Goal: Task Accomplishment & Management: Use online tool/utility

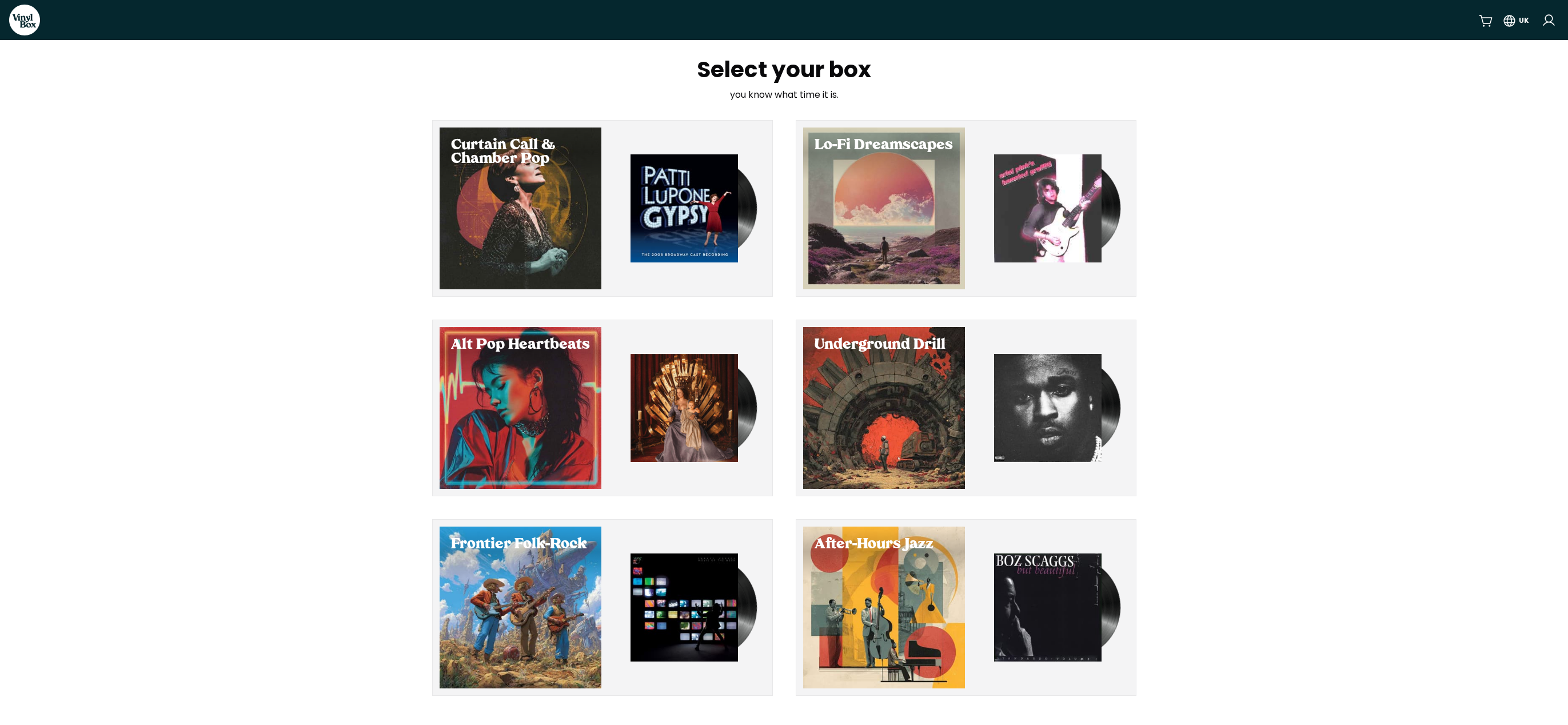
drag, startPoint x: 229, startPoint y: 357, endPoint x: 220, endPoint y: 358, distance: 9.1
click at [229, 357] on div "Select your box you know what time it is. Curtain Call & Chamber Pop Lo-Fi Drea…" at bounding box center [784, 377] width 1568 height 674
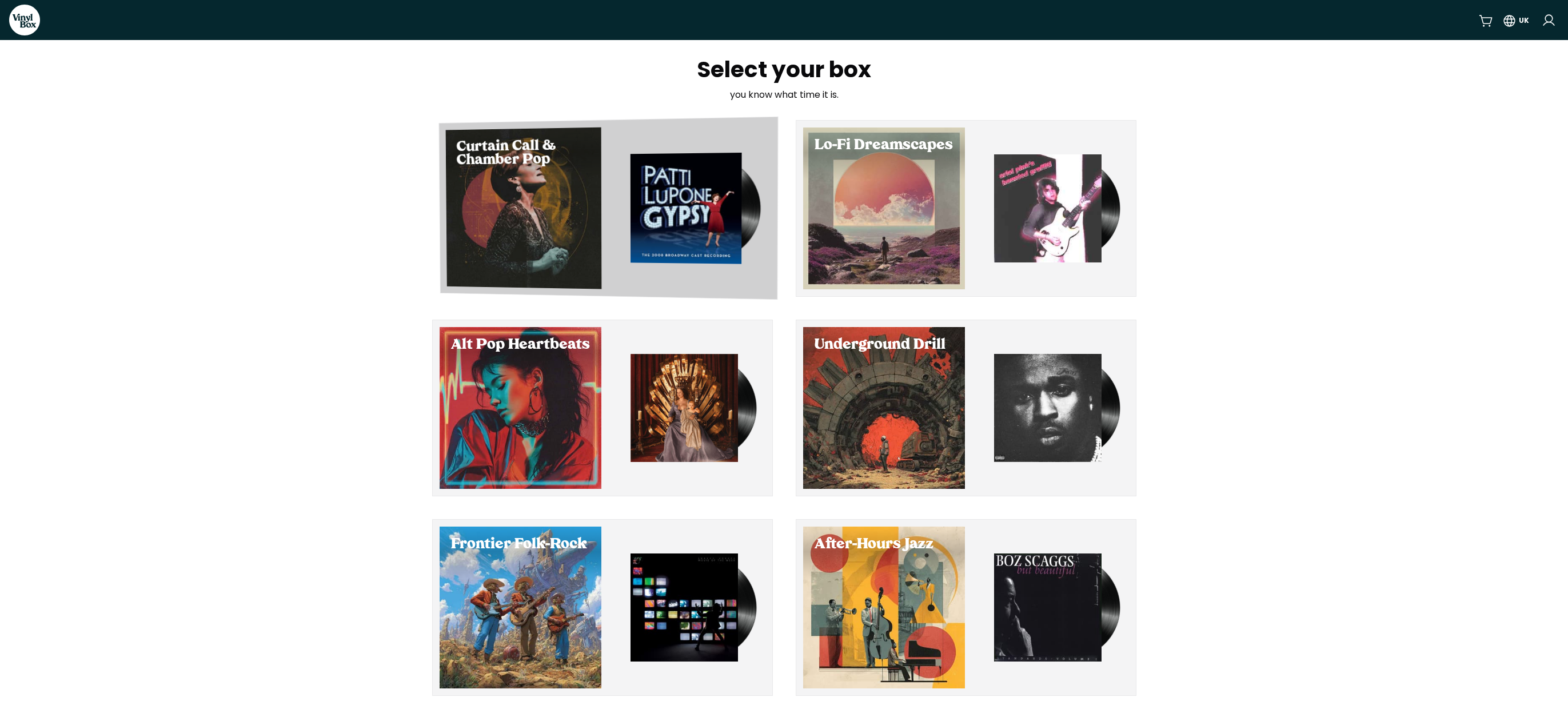
click at [527, 204] on div "Select Curtain Call & Chamber Pop" at bounding box center [523, 208] width 156 height 162
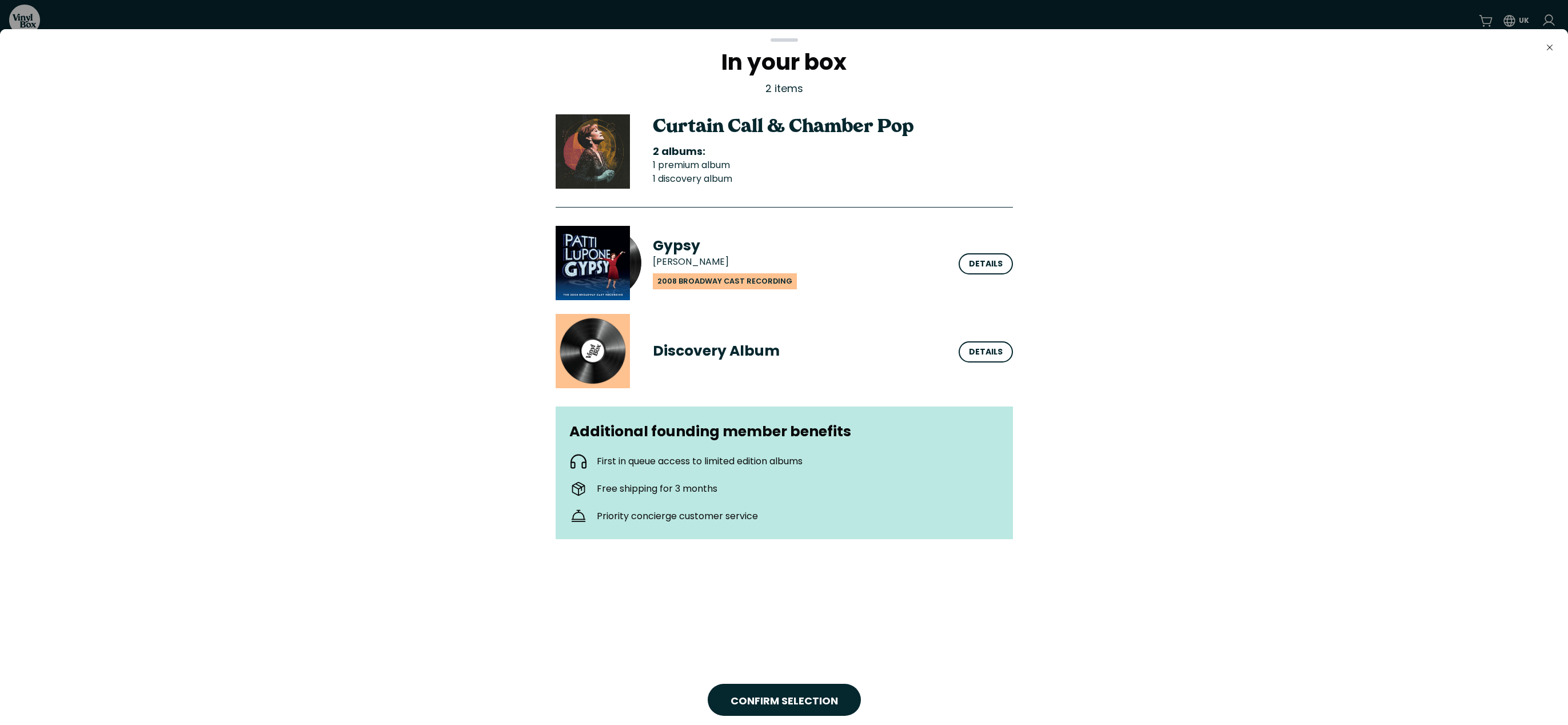
drag, startPoint x: 794, startPoint y: 40, endPoint x: 777, endPoint y: 109, distance: 71.1
click at [773, 42] on div at bounding box center [784, 40] width 28 height 3
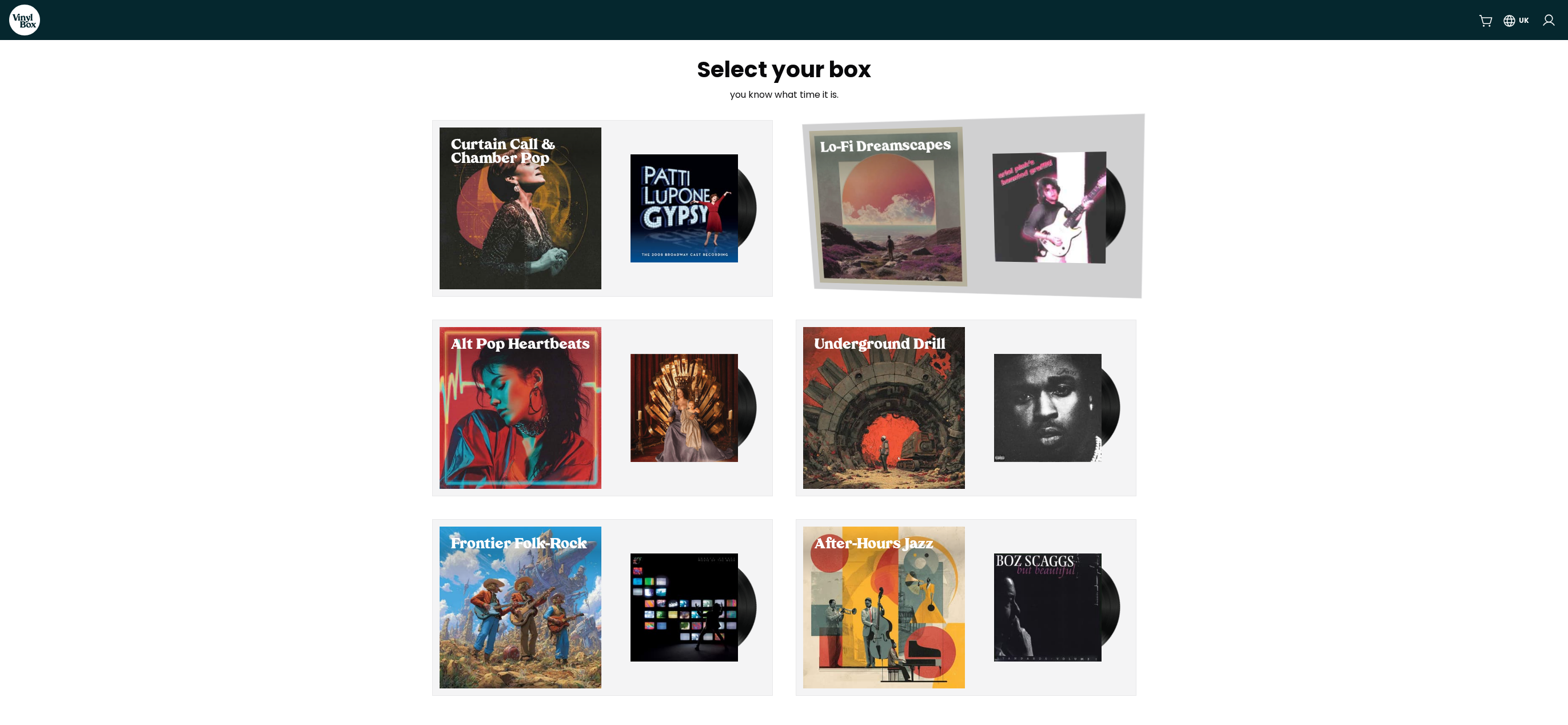
click at [845, 165] on div "Lo-Fi Dreamscapes" at bounding box center [886, 147] width 155 height 40
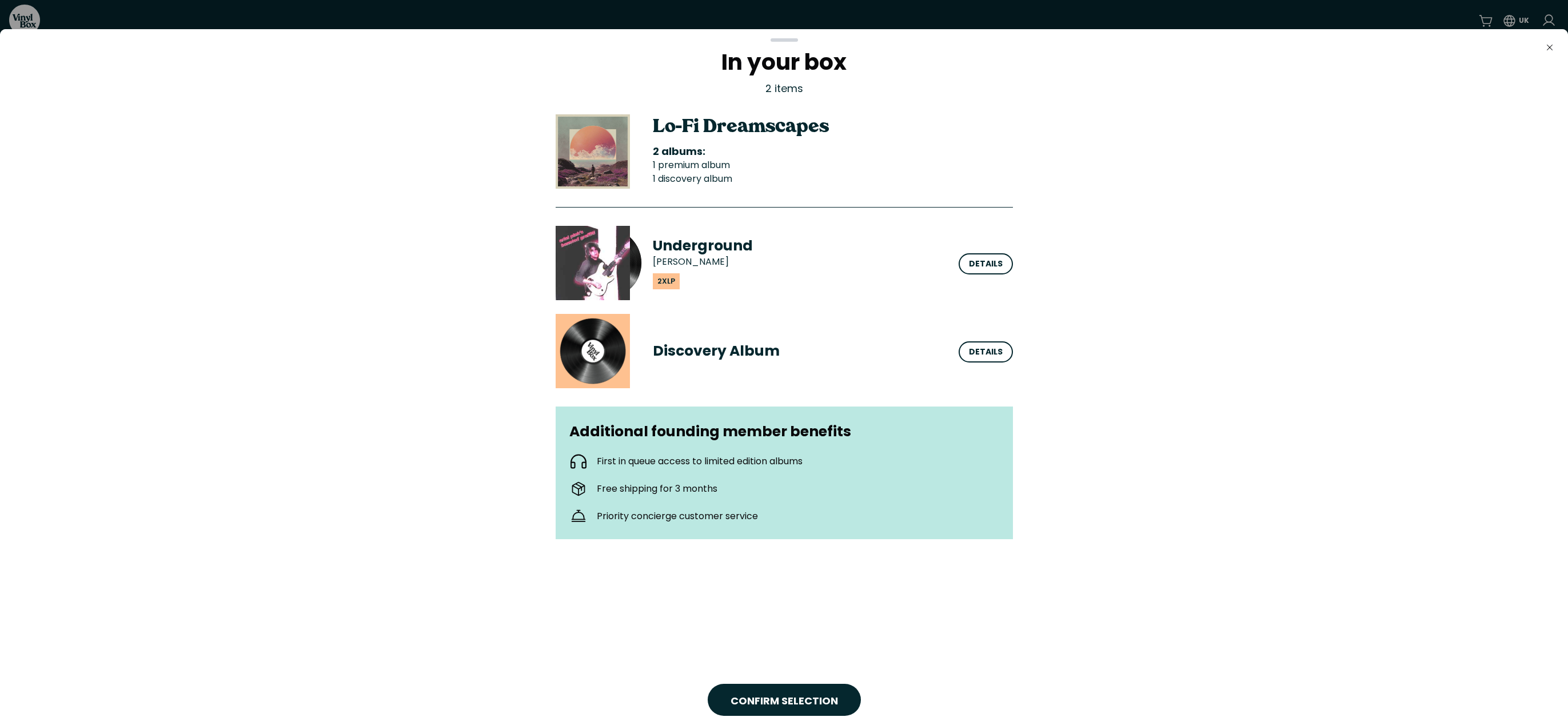
drag, startPoint x: 790, startPoint y: 47, endPoint x: 778, endPoint y: 150, distance: 103.7
click at [788, 73] on h2 "In your box" at bounding box center [784, 62] width 458 height 23
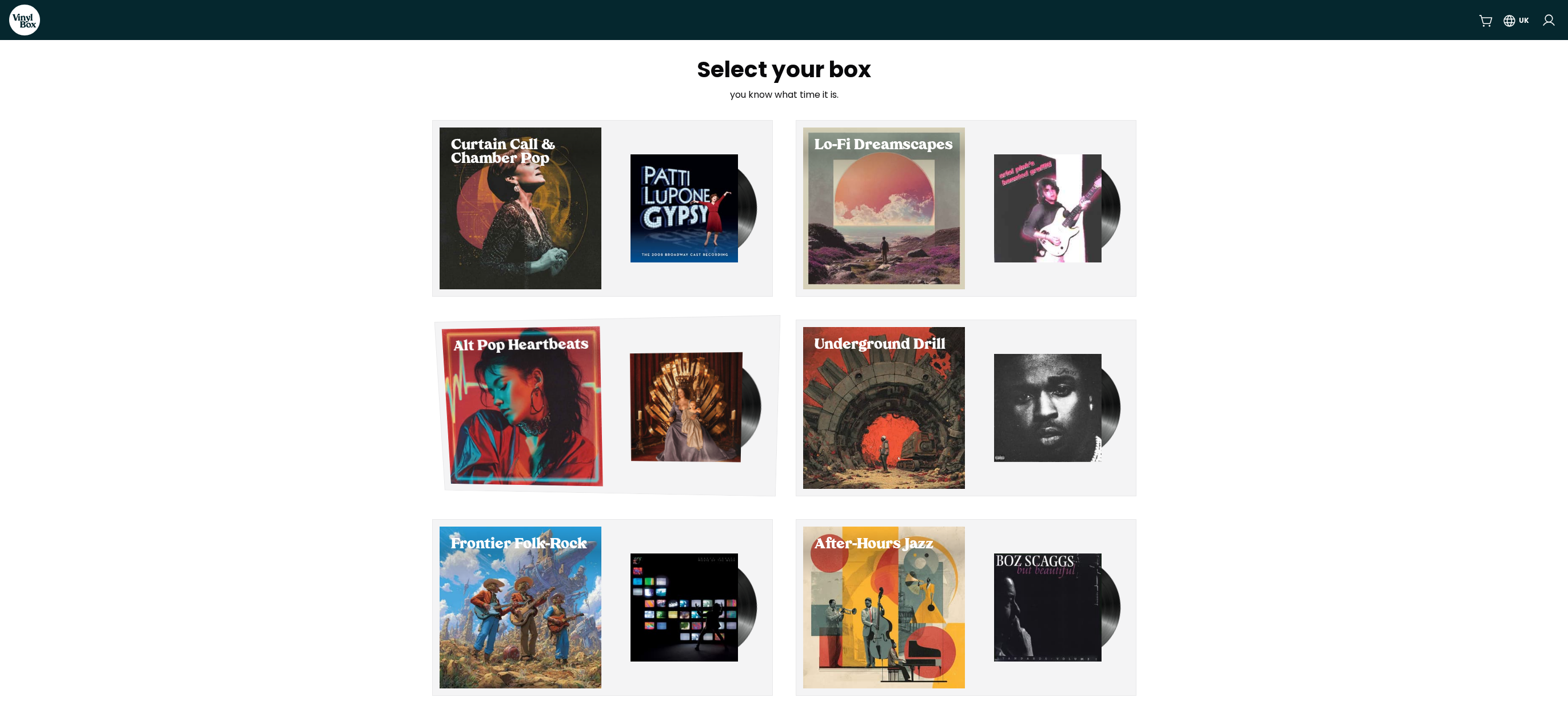
click at [525, 367] on div "Select Alt Pop Heartbeats" at bounding box center [522, 406] width 161 height 160
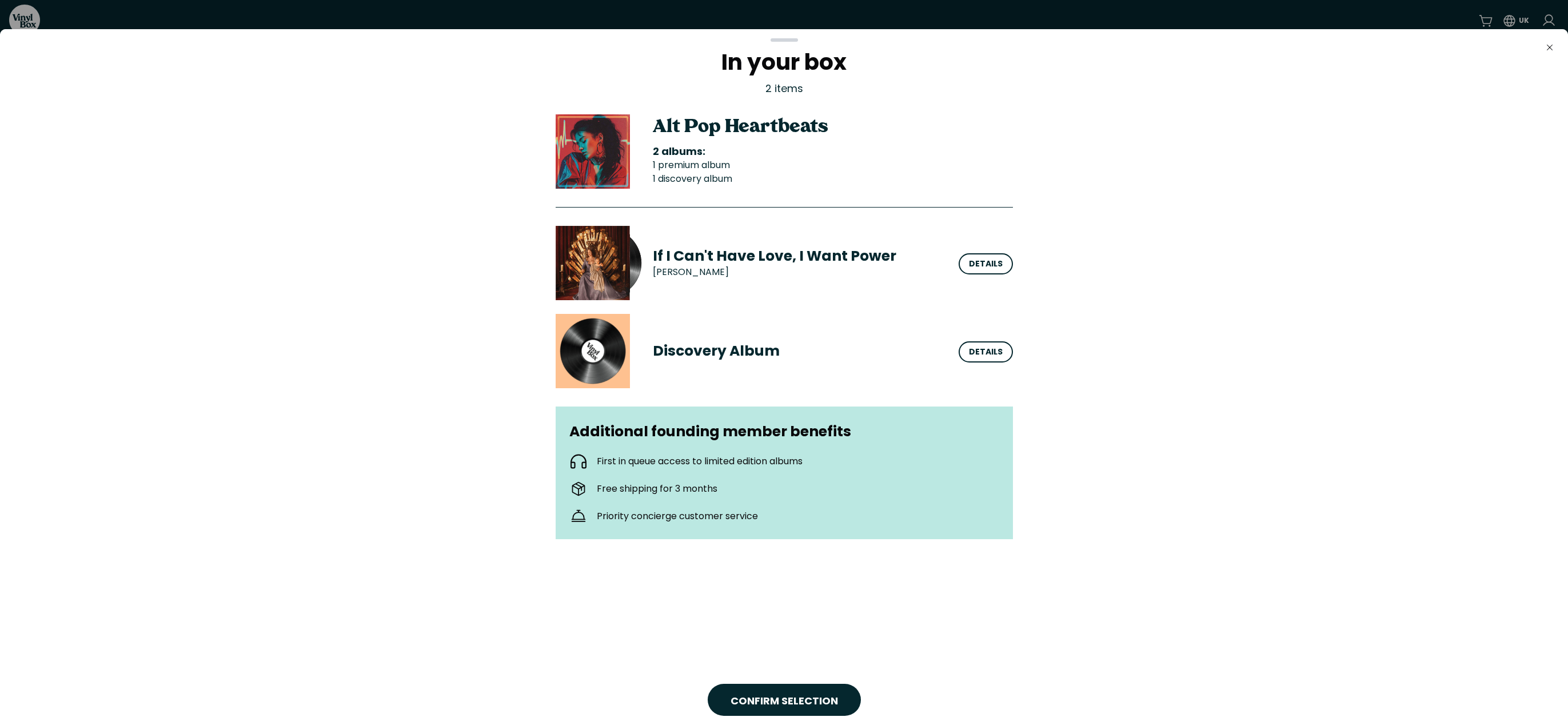
click at [781, 83] on div "Close In your box 2 items Alt Pop Heartbeats 2 albums: 1 premium album 1 discov…" at bounding box center [784, 377] width 1568 height 696
click at [1548, 46] on icon "button" at bounding box center [1549, 47] width 5 height 5
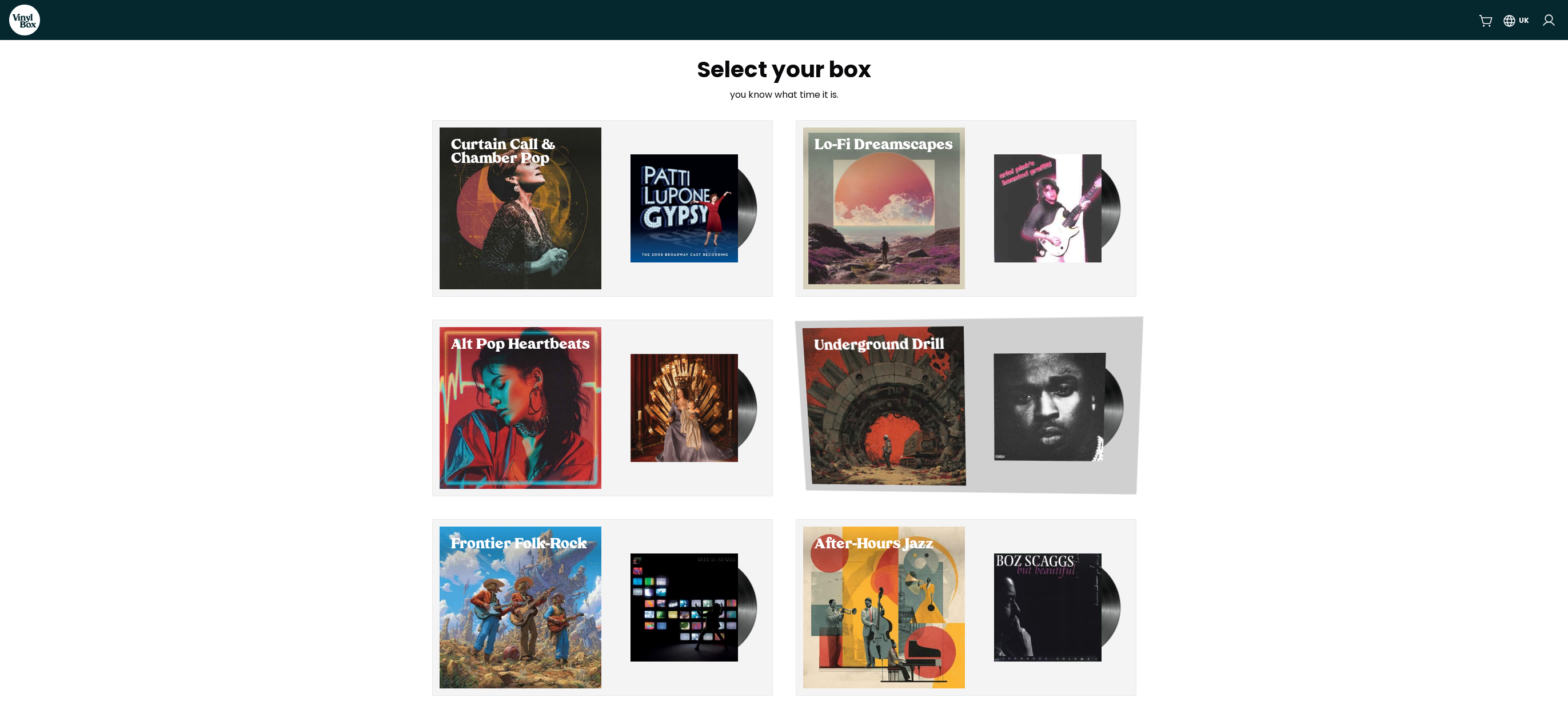
click at [918, 362] on div "Underground Drill" at bounding box center [969, 405] width 349 height 178
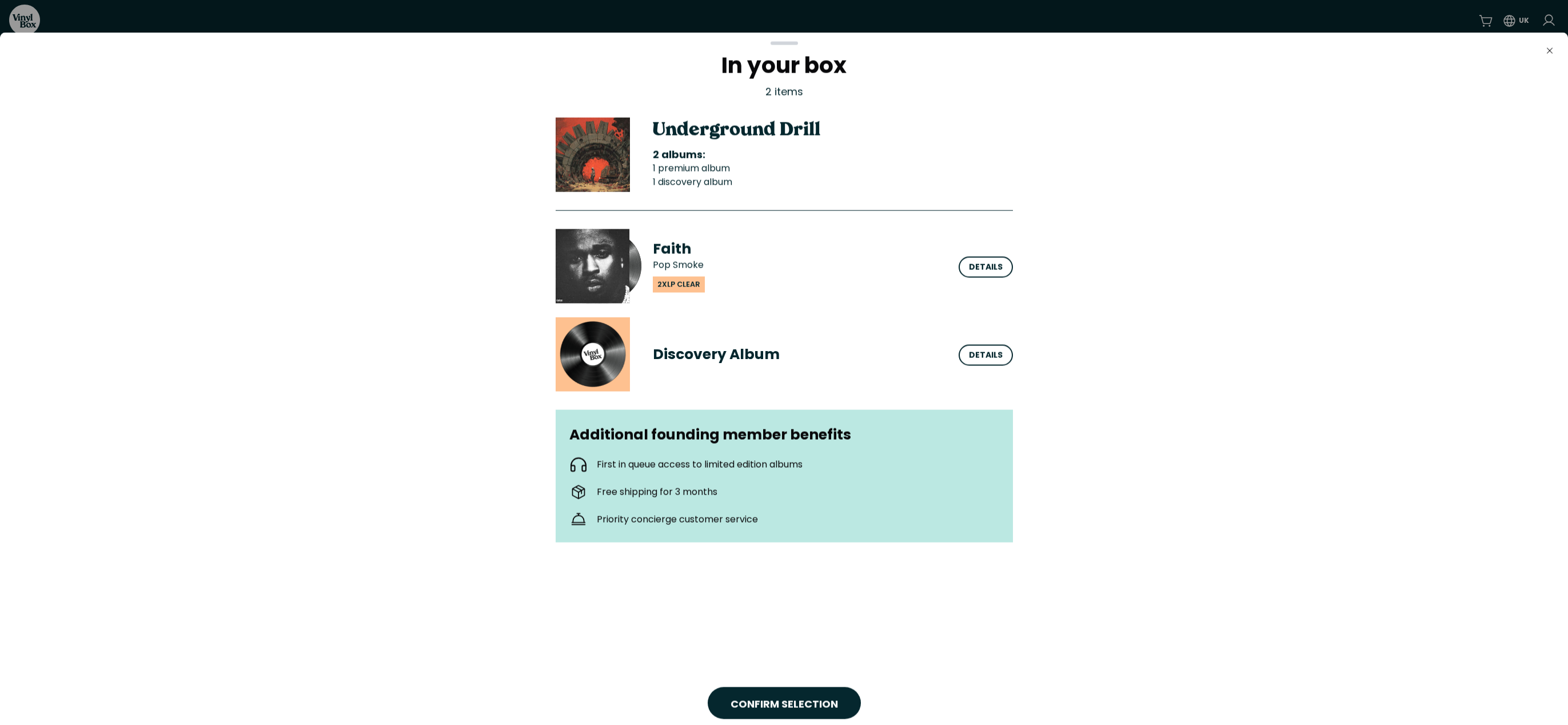
drag, startPoint x: 785, startPoint y: 44, endPoint x: 777, endPoint y: 93, distance: 49.6
click at [783, 93] on div "Close In your box 2 items Underground Drill 2 albums: 1 premium album 1 discove…" at bounding box center [784, 380] width 1568 height 696
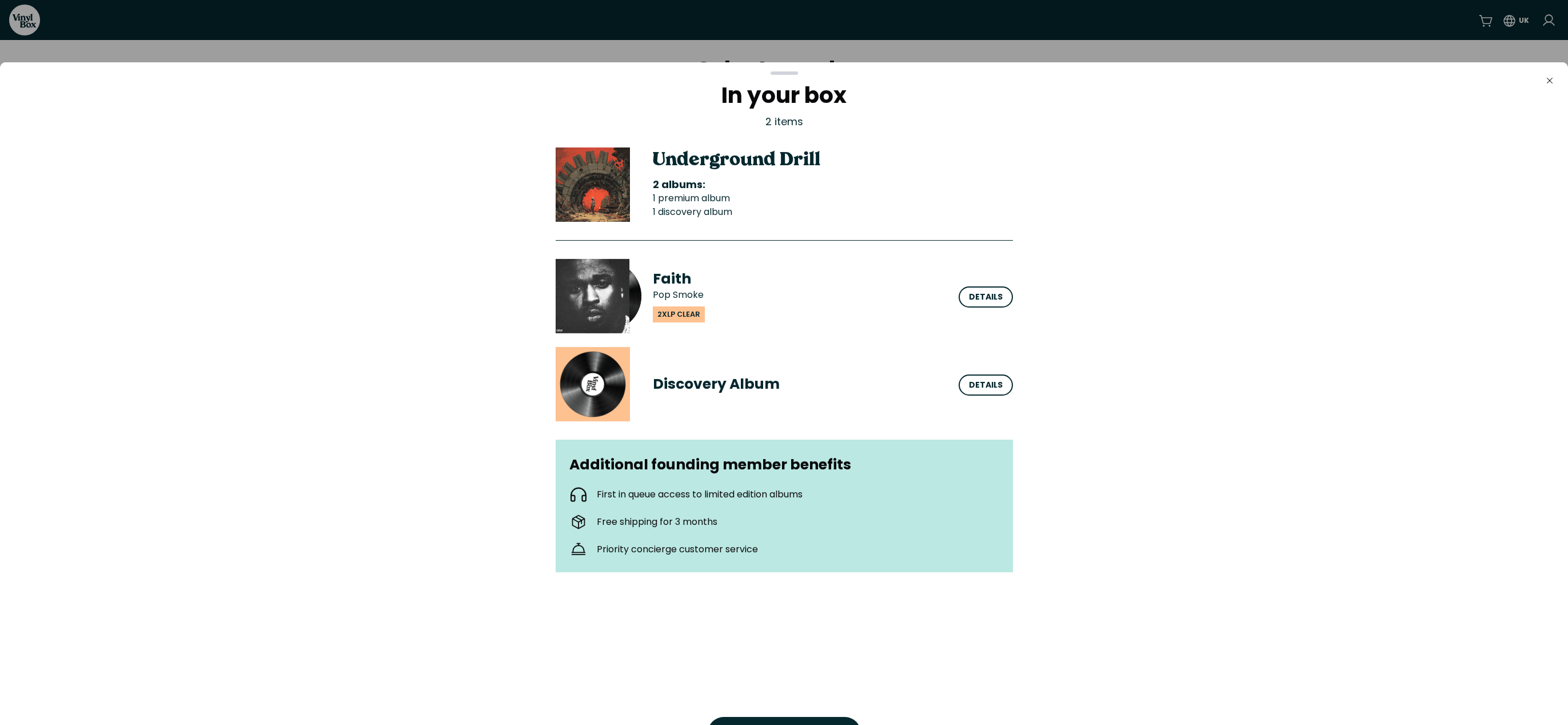
drag, startPoint x: 778, startPoint y: 79, endPoint x: 768, endPoint y: 612, distance: 533.1
click at [791, 107] on h2 "In your box" at bounding box center [784, 96] width 458 height 23
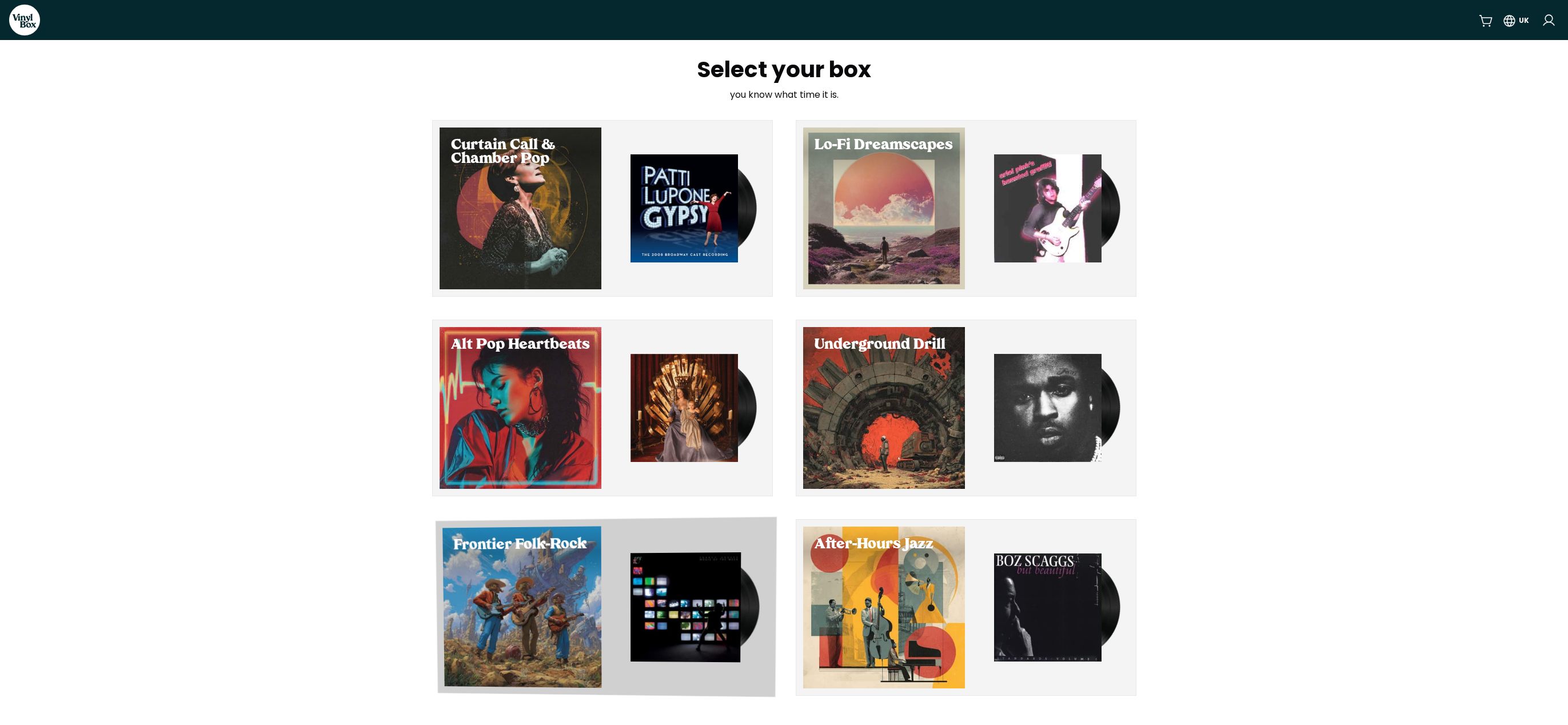
click at [557, 598] on div "Select Frontier Folk-Rock" at bounding box center [522, 606] width 159 height 162
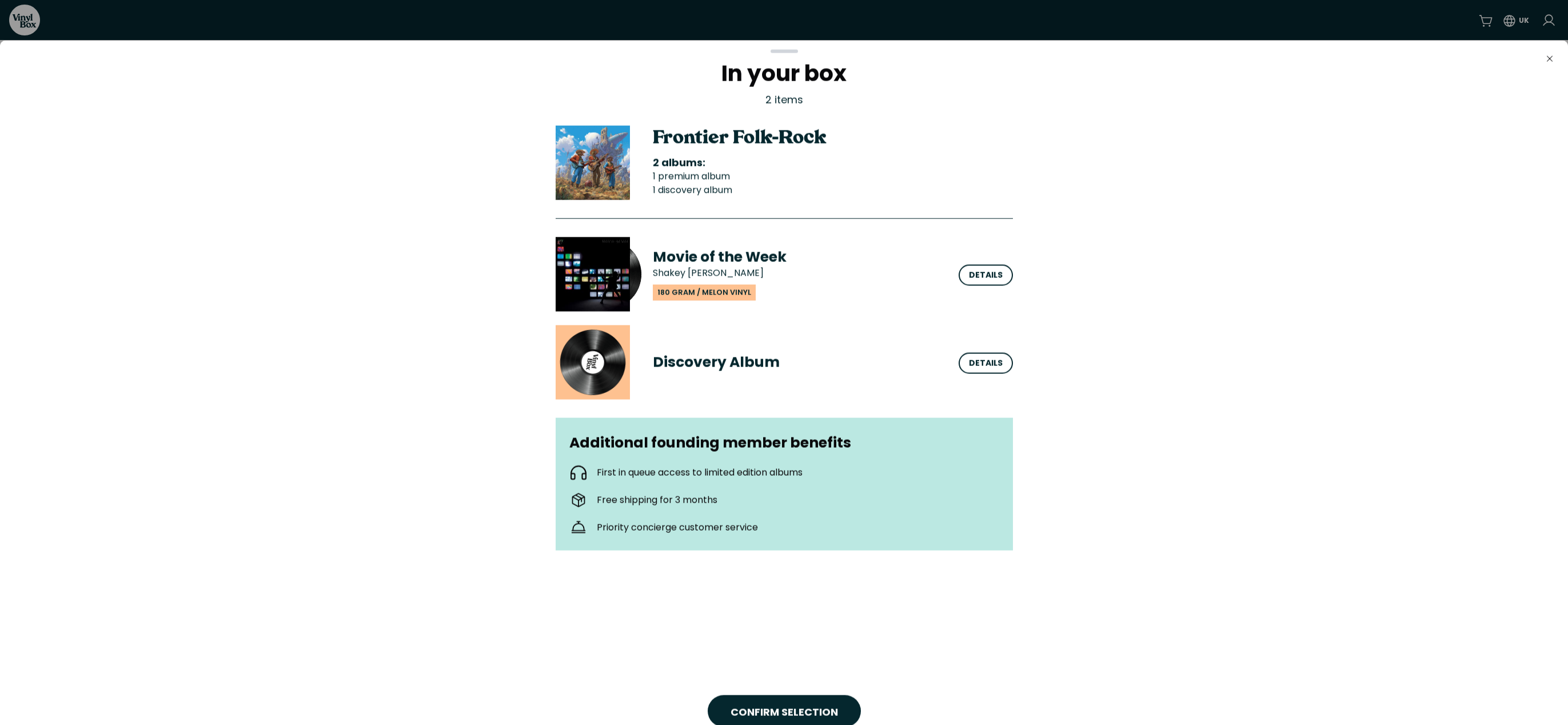
drag, startPoint x: 785, startPoint y: 53, endPoint x: 791, endPoint y: 295, distance: 242.1
click at [771, 273] on div "Close In your box 2 items Frontier Folk-Rock 2 albums: 1 premium album 1 discov…" at bounding box center [784, 387] width 1568 height 696
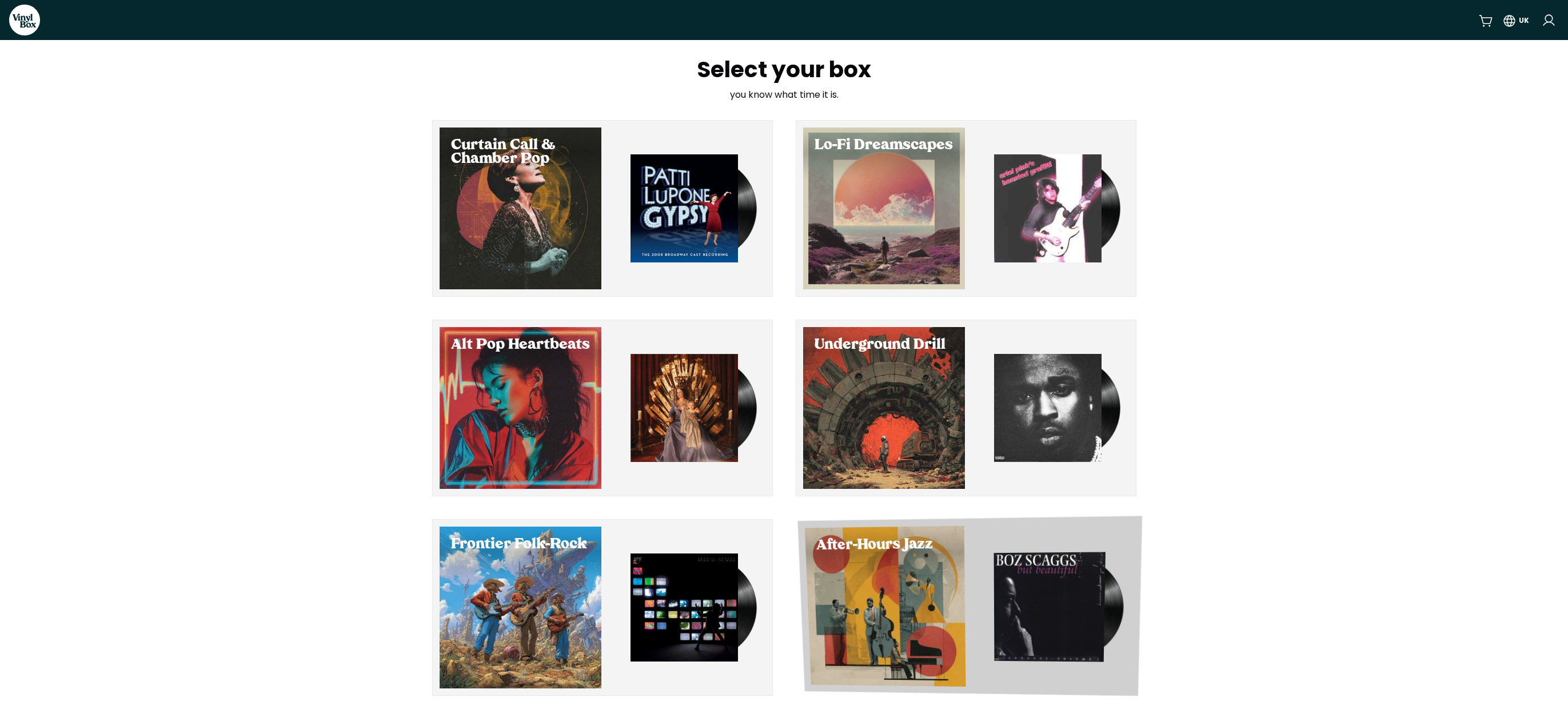
click at [915, 580] on div "Select After-Hours Jazz" at bounding box center [885, 606] width 161 height 161
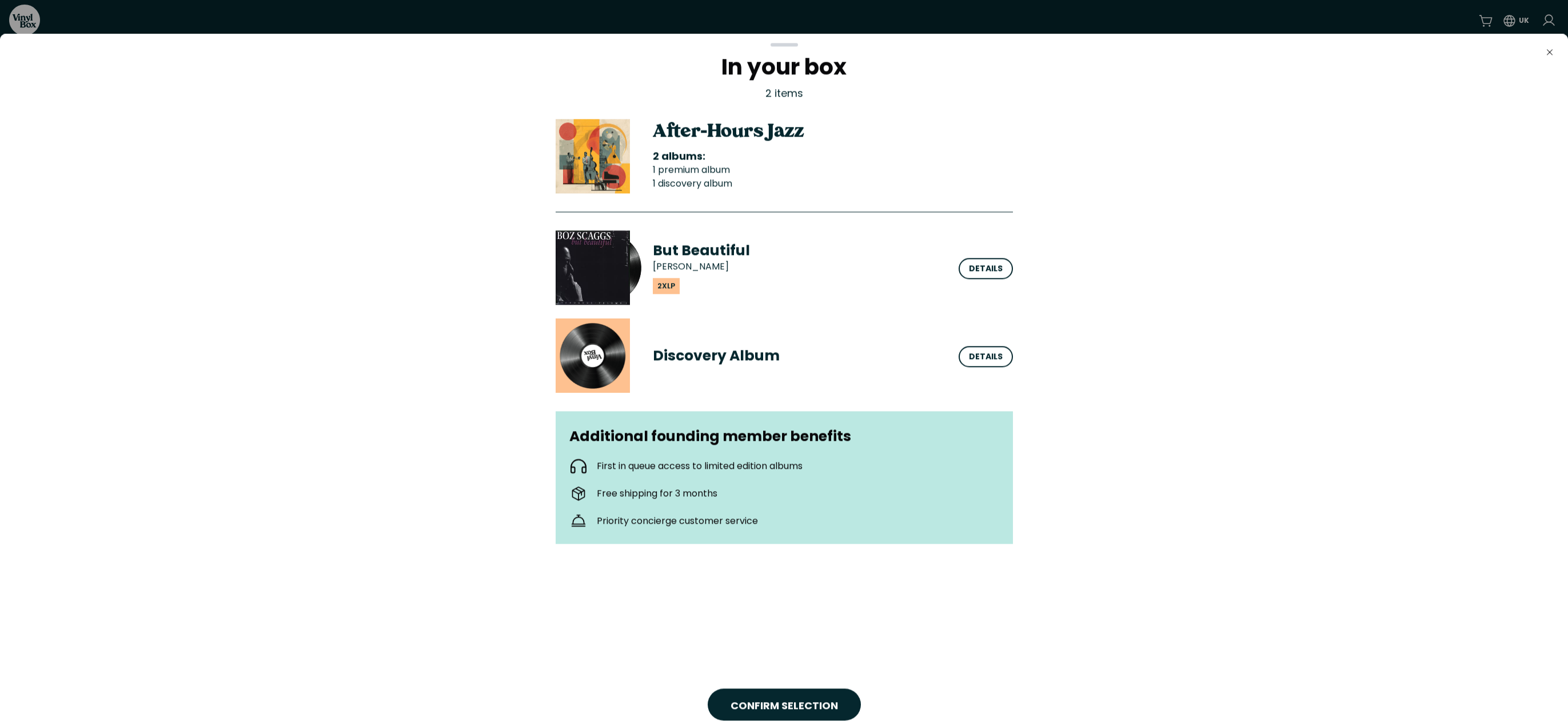
drag, startPoint x: 792, startPoint y: 47, endPoint x: 823, endPoint y: 203, distance: 159.1
click at [800, 180] on div "Close In your box 2 items After-Hours Jazz 2 albums: 1 premium album 1 discover…" at bounding box center [784, 381] width 1568 height 696
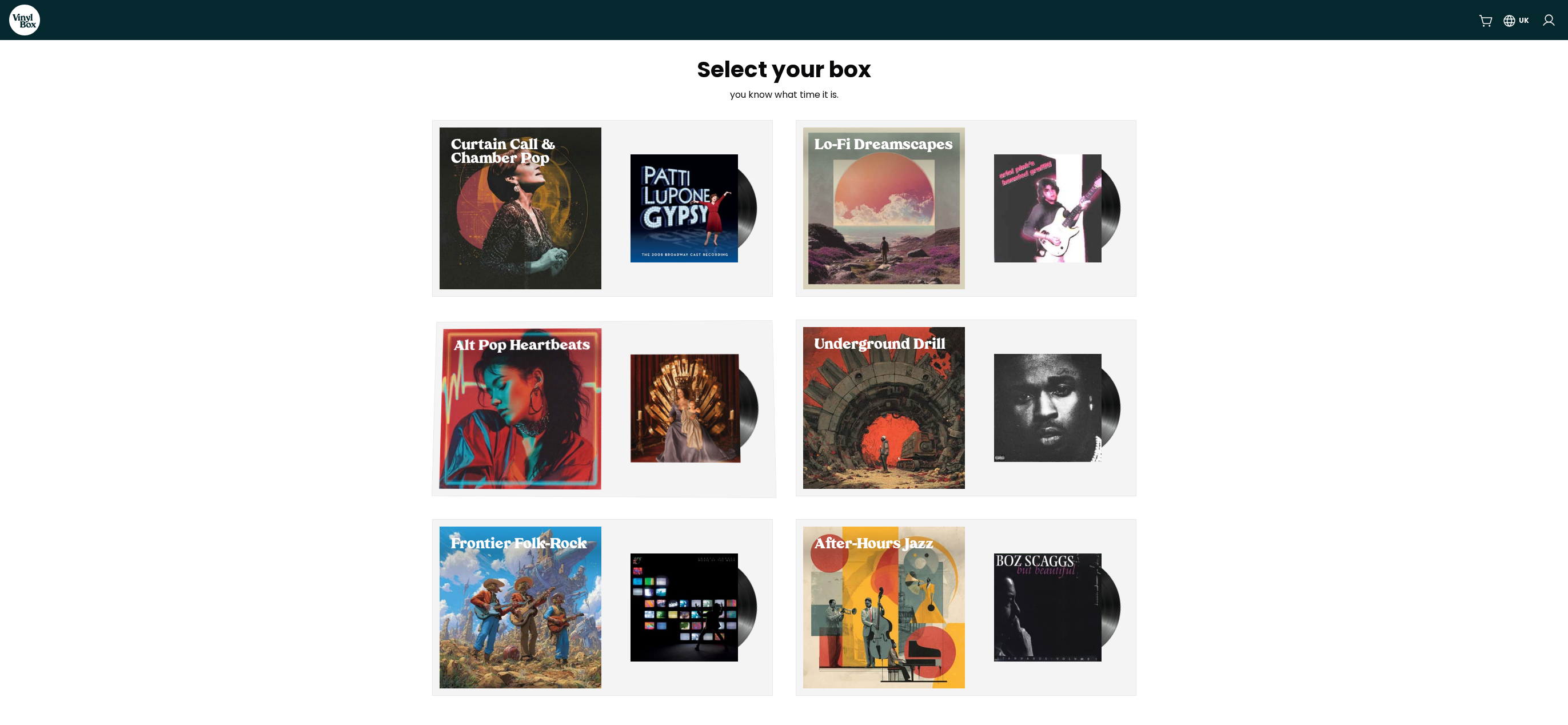
click at [586, 425] on div "Alt Pop Heartbeats" at bounding box center [604, 409] width 344 height 178
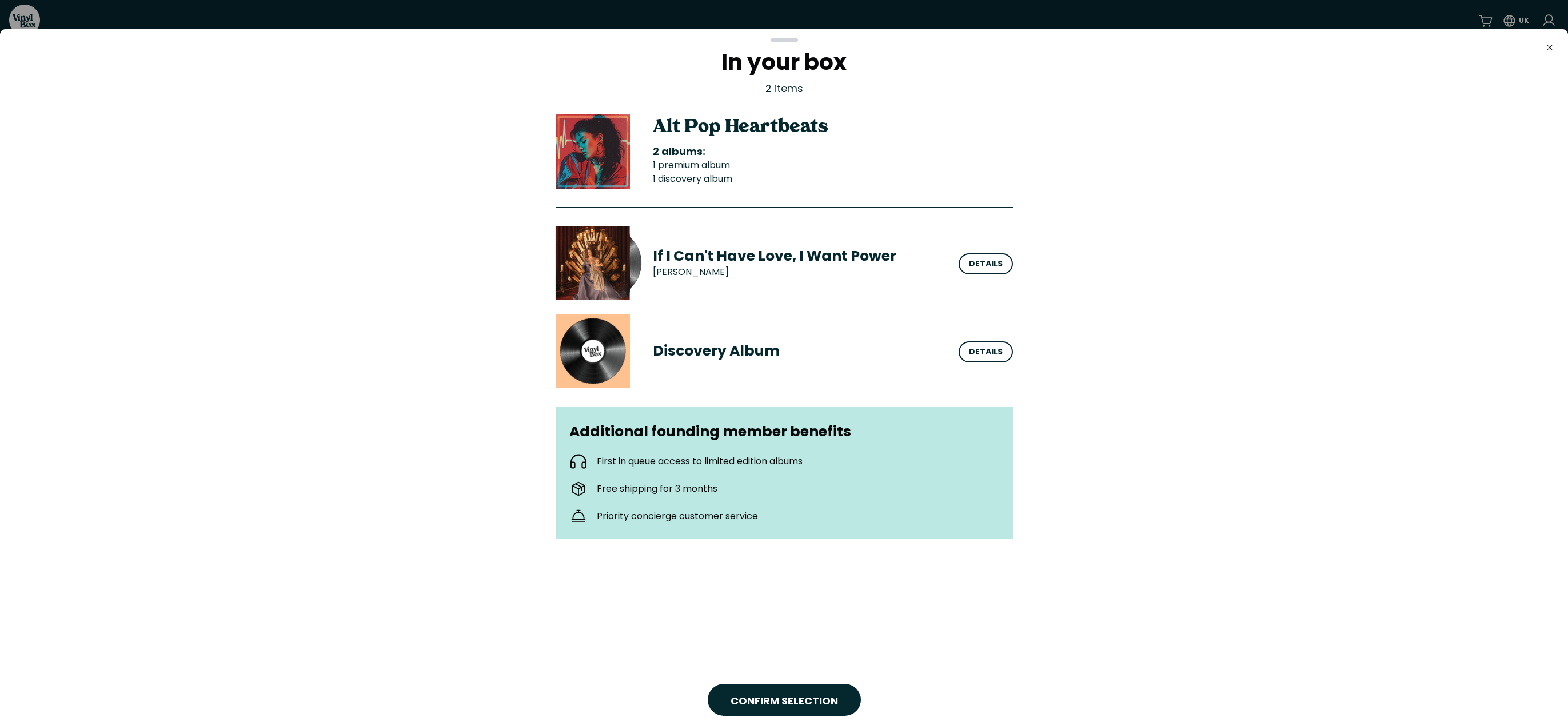
click at [782, 692] on button "CONFIRM SELECTION" at bounding box center [784, 700] width 153 height 32
